Goal: Information Seeking & Learning: Learn about a topic

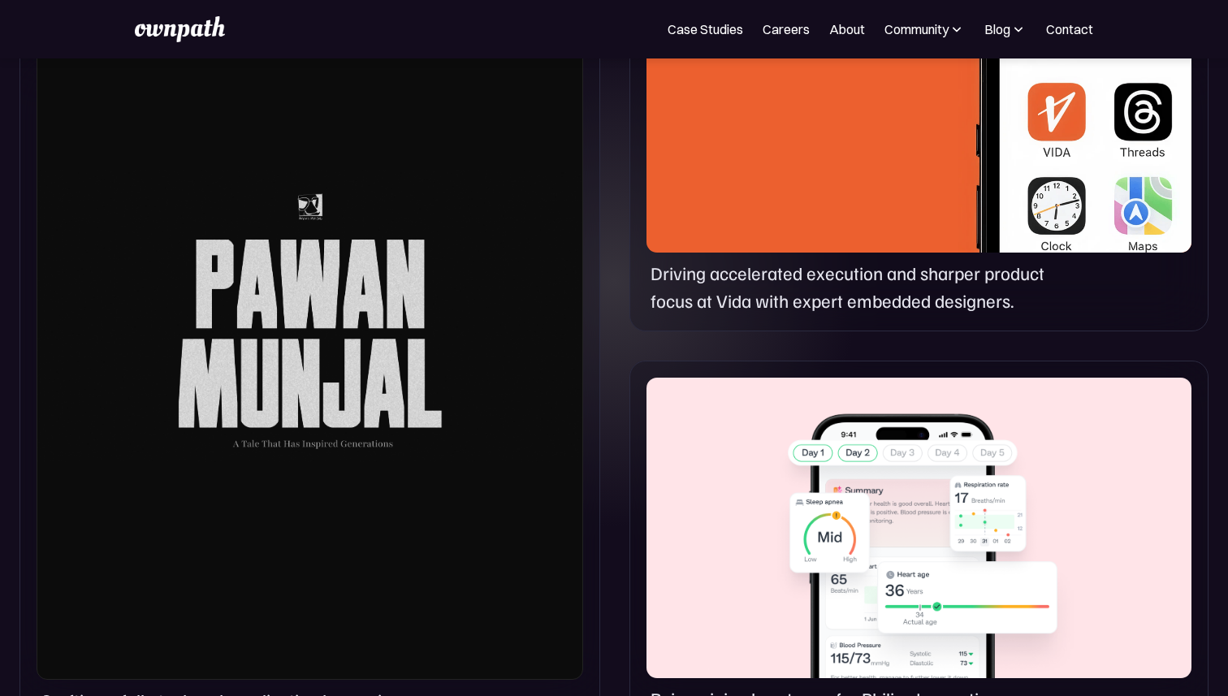
scroll to position [926, 0]
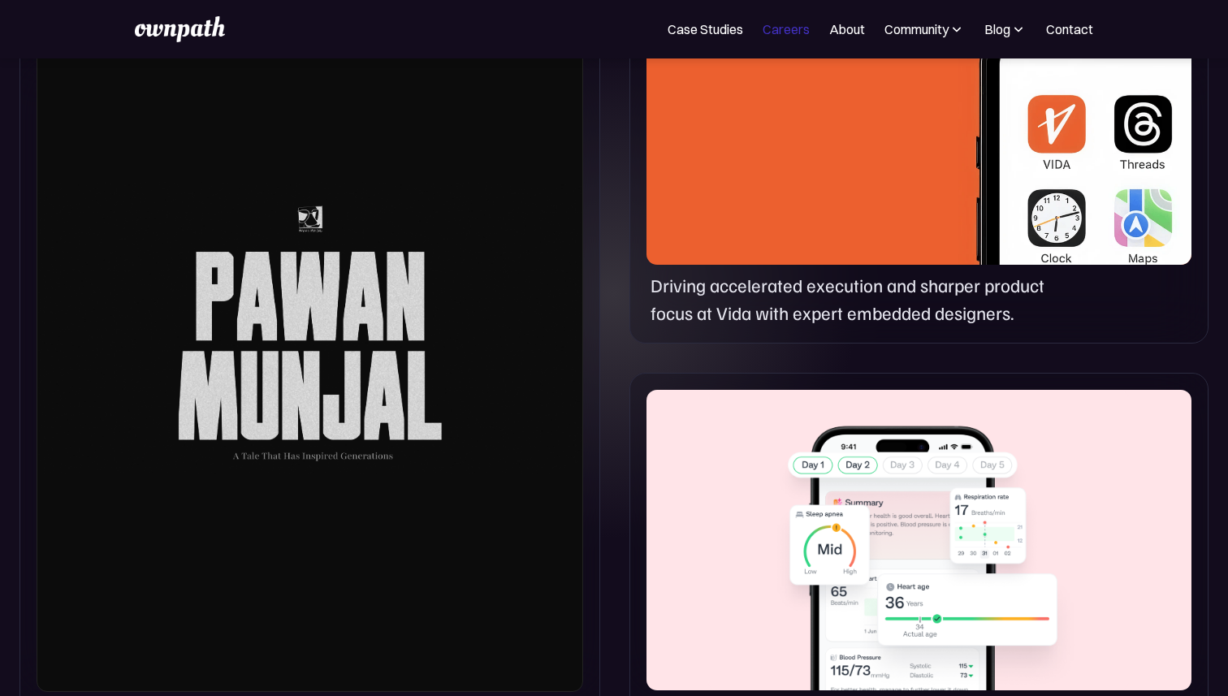
click at [802, 24] on link "Careers" at bounding box center [786, 28] width 47 height 19
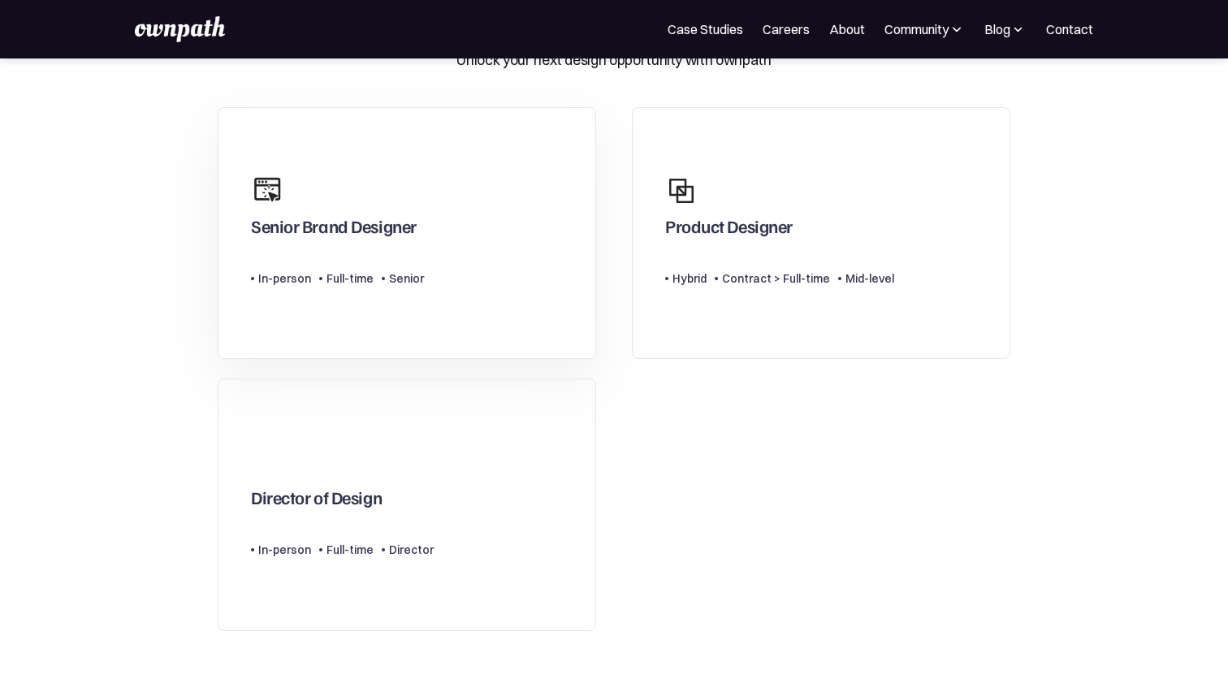
scroll to position [96, 0]
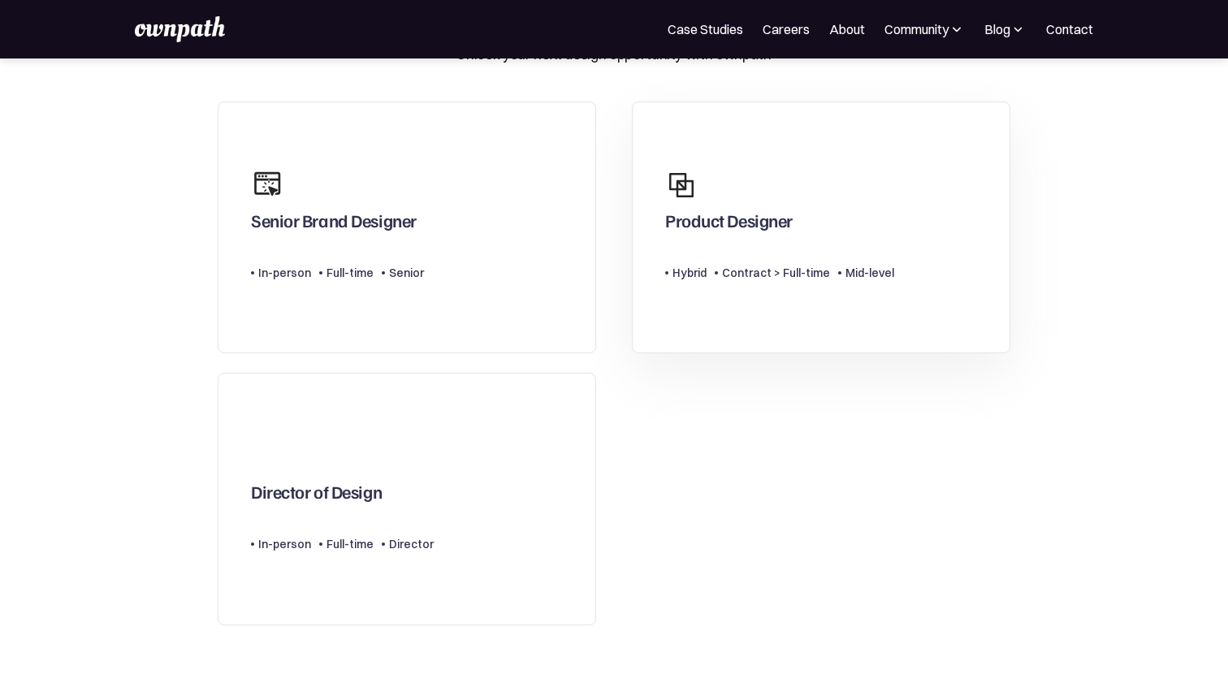
click at [829, 235] on div "Product Designer" at bounding box center [779, 200] width 229 height 78
click at [353, 254] on div "Type Level In-person Full-time Senior" at bounding box center [337, 266] width 173 height 32
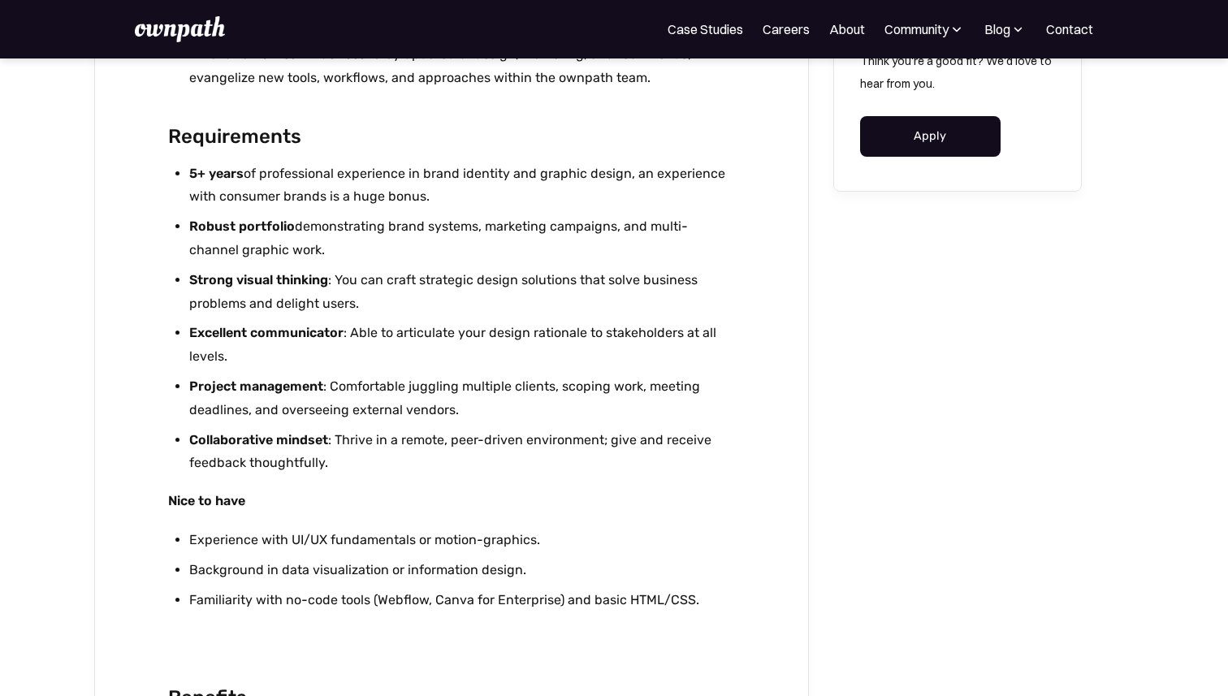
scroll to position [2631, 0]
